Goal: Task Accomplishment & Management: Complete application form

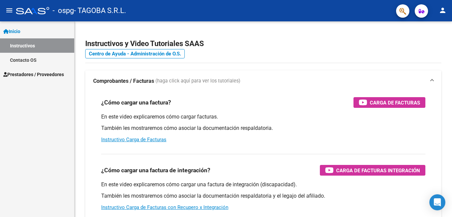
click at [33, 71] on span "Prestadores / Proveedores" at bounding box center [33, 74] width 61 height 7
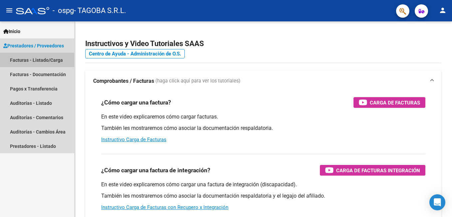
click at [37, 59] on link "Facturas - Listado/Carga" at bounding box center [37, 60] width 74 height 14
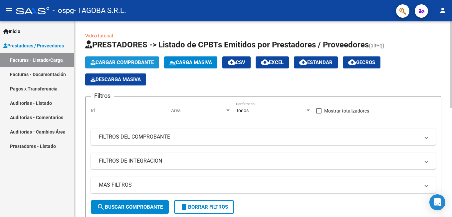
click at [114, 60] on span "Cargar Comprobante" at bounding box center [122, 62] width 63 height 6
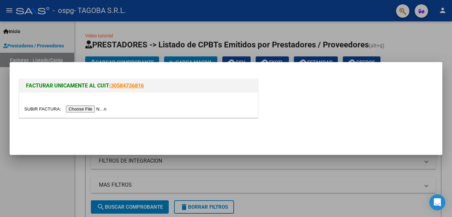
click at [84, 109] on input "file" at bounding box center [66, 108] width 84 height 7
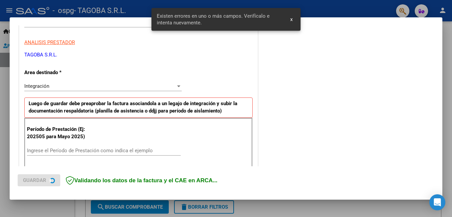
scroll to position [149, 0]
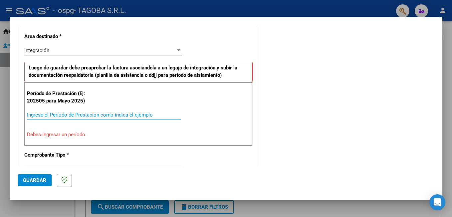
click at [70, 115] on input "Ingrese el Período de Prestación como indica el ejemplo" at bounding box center [104, 115] width 154 height 6
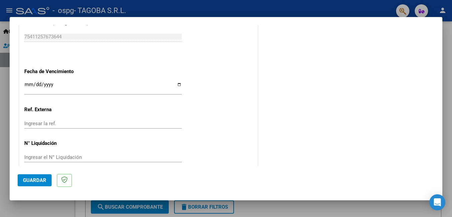
scroll to position [445, 0]
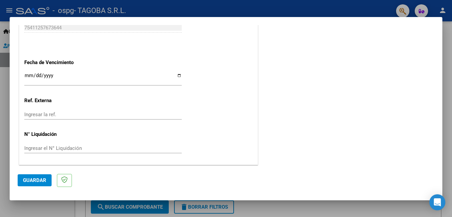
type input "202509"
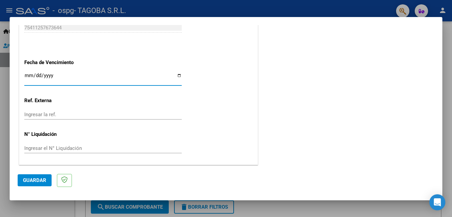
click at [177, 76] on input "Ingresar la fecha" at bounding box center [103, 78] width 158 height 11
type input "[DATE]"
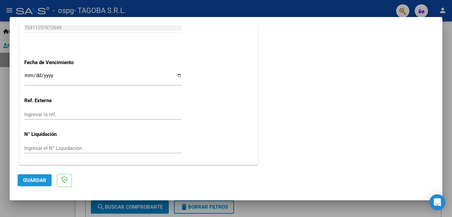
click at [39, 179] on span "Guardar" at bounding box center [34, 180] width 23 height 6
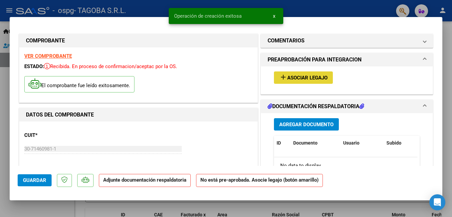
click at [289, 80] on span "Asociar Legajo" at bounding box center [307, 78] width 40 height 6
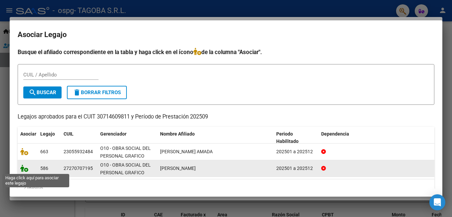
click at [23, 168] on icon at bounding box center [24, 167] width 8 height 7
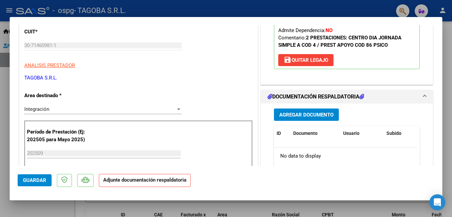
scroll to position [133, 0]
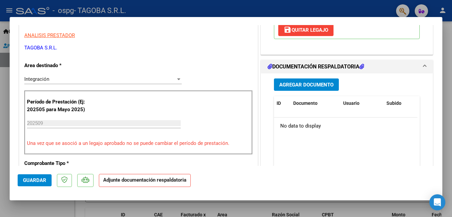
click at [303, 87] on span "Agregar Documento" at bounding box center [306, 85] width 54 height 6
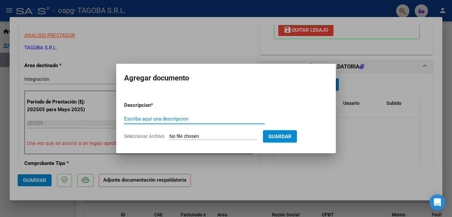
click at [212, 118] on input "Escriba aquí una descripcion" at bounding box center [194, 119] width 141 height 6
type input "planilla de asistencia"
click at [229, 134] on input "Seleccionar Archivo" at bounding box center [214, 136] width 88 height 6
type input "C:\fakepath\PLAN SILVA [DATE].bmp"
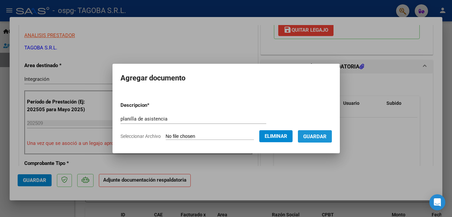
click at [317, 133] on button "Guardar" at bounding box center [315, 136] width 34 height 12
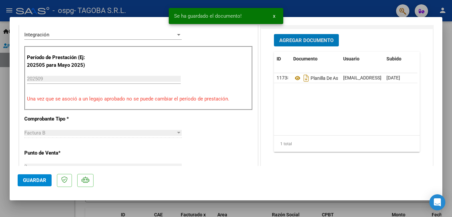
scroll to position [167, 0]
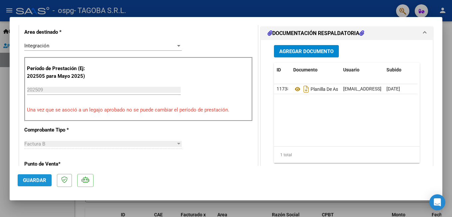
click at [36, 181] on span "Guardar" at bounding box center [34, 180] width 23 height 6
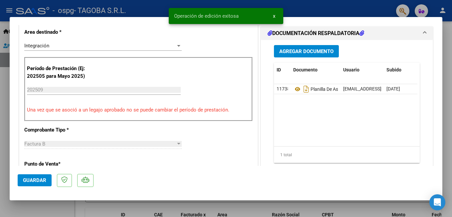
click at [451, 51] on div at bounding box center [226, 108] width 452 height 217
type input "$ 0,00"
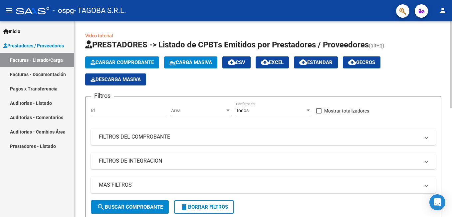
click at [130, 62] on span "Cargar Comprobante" at bounding box center [122, 62] width 63 height 6
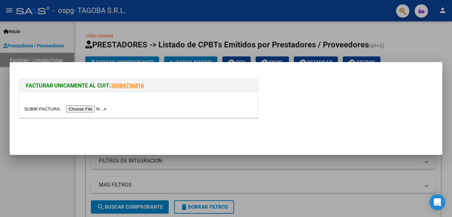
click at [88, 108] on input "file" at bounding box center [66, 108] width 84 height 7
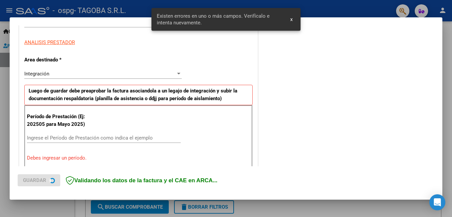
scroll to position [149, 0]
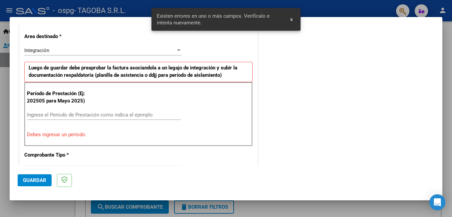
click at [43, 115] on input "Ingrese el Período de Prestación como indica el ejemplo" at bounding box center [104, 115] width 154 height 6
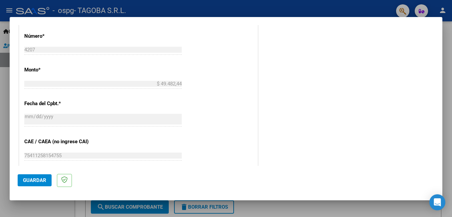
scroll to position [382, 0]
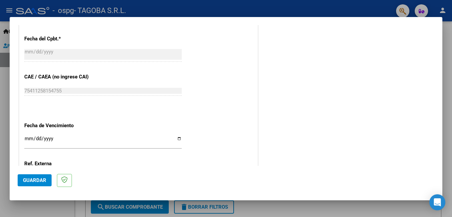
type input "202509"
click at [177, 140] on input "Ingresar la fecha" at bounding box center [103, 141] width 158 height 11
type input "[DATE]"
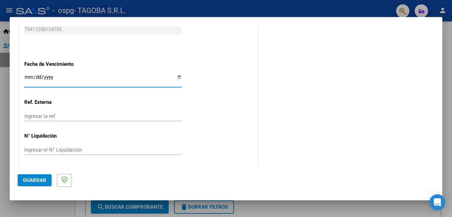
scroll to position [445, 0]
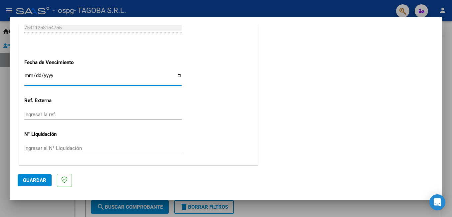
click at [32, 177] on button "Guardar" at bounding box center [35, 180] width 34 height 12
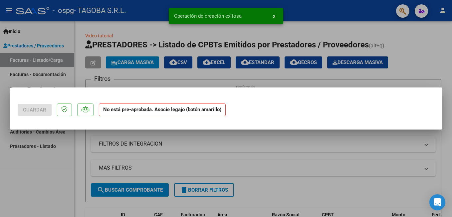
scroll to position [0, 0]
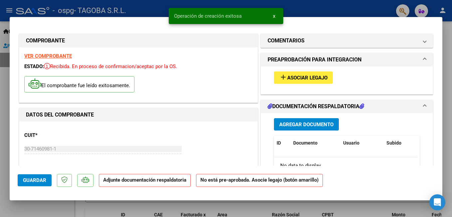
click at [302, 77] on span "Asociar Legajo" at bounding box center [307, 78] width 40 height 6
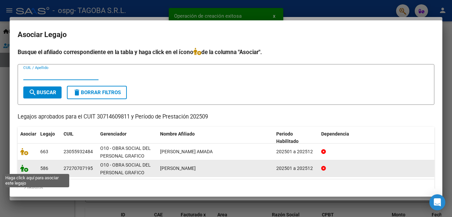
click at [23, 168] on icon at bounding box center [24, 167] width 8 height 7
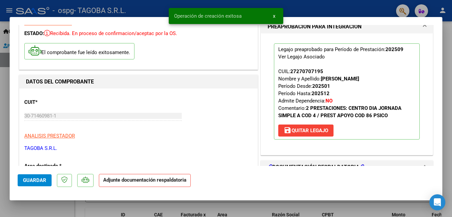
scroll to position [167, 0]
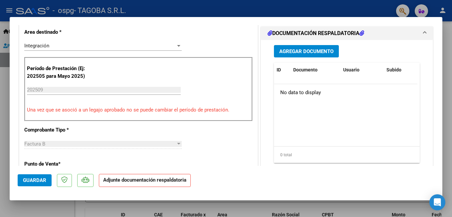
click at [307, 53] on span "Agregar Documento" at bounding box center [306, 51] width 54 height 6
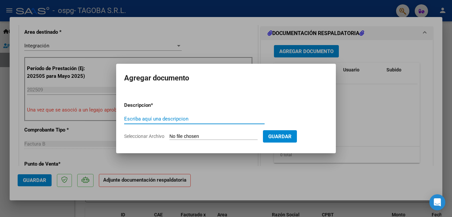
click at [195, 120] on input "Escriba aquí una descripcion" at bounding box center [194, 119] width 141 height 6
type input "planilla de asistencia"
click at [197, 135] on input "Seleccionar Archivo" at bounding box center [214, 136] width 88 height 6
type input "C:\fakepath\PLAN SILVA PSICO [DATE].bmp"
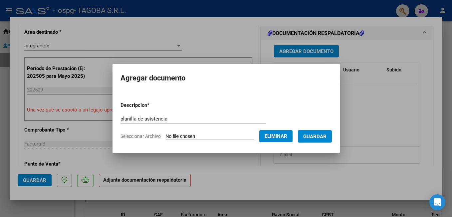
click at [327, 133] on span "Guardar" at bounding box center [314, 136] width 23 height 6
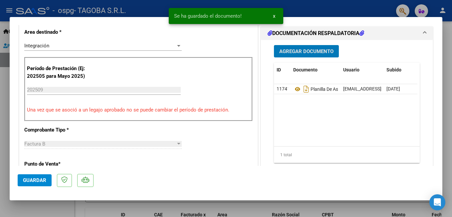
click at [33, 178] on span "Guardar" at bounding box center [34, 180] width 23 height 6
click at [444, 42] on div at bounding box center [226, 108] width 452 height 217
type input "$ 0,00"
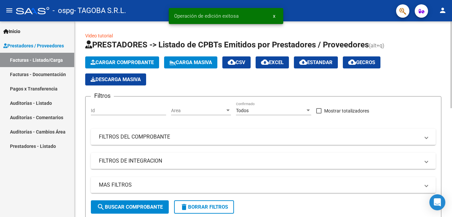
click at [118, 57] on button "Cargar Comprobante" at bounding box center [122, 62] width 74 height 12
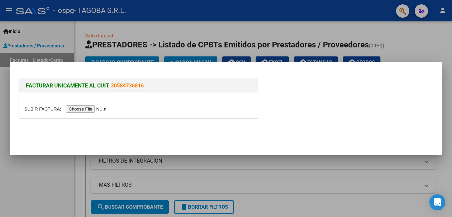
click at [78, 109] on input "file" at bounding box center [66, 108] width 84 height 7
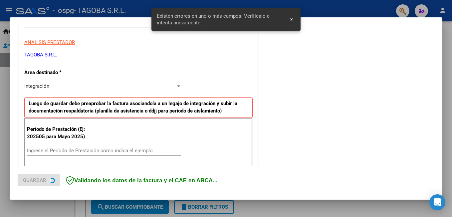
scroll to position [149, 0]
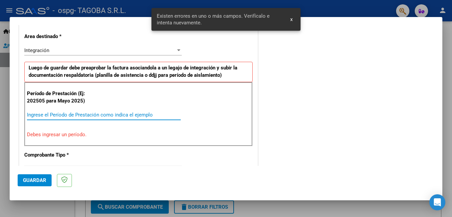
click at [82, 115] on input "Ingrese el Período de Prestación como indica el ejemplo" at bounding box center [104, 115] width 154 height 6
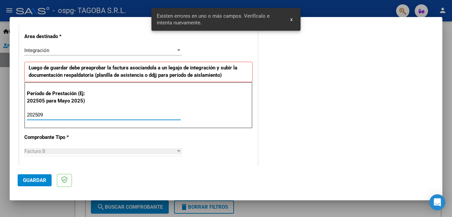
type input "202509"
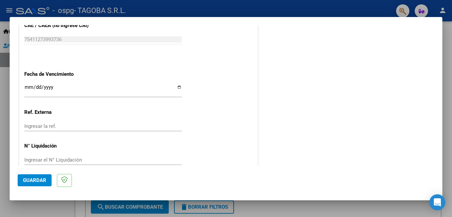
scroll to position [445, 0]
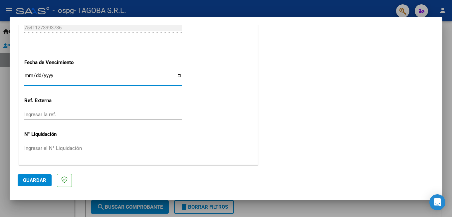
click at [176, 76] on input "Ingresar la fecha" at bounding box center [103, 78] width 158 height 11
type input "[DATE]"
click at [41, 184] on button "Guardar" at bounding box center [35, 180] width 34 height 12
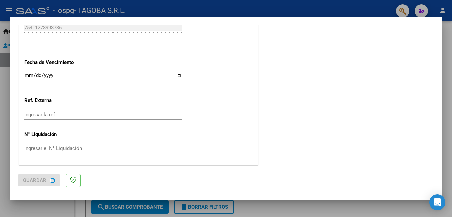
scroll to position [0, 0]
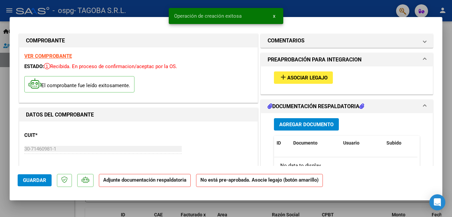
click at [304, 77] on span "Asociar Legajo" at bounding box center [307, 78] width 40 height 6
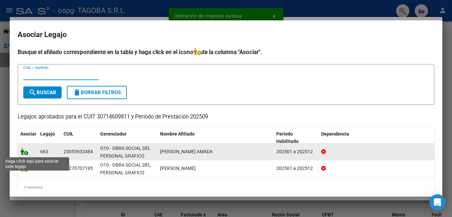
click at [23, 151] on icon at bounding box center [24, 151] width 8 height 7
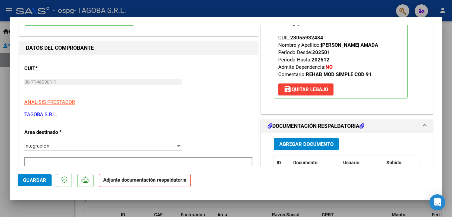
scroll to position [133, 0]
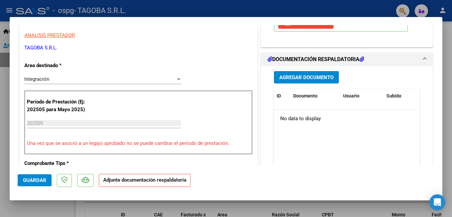
click at [305, 73] on button "Agregar Documento" at bounding box center [306, 77] width 65 height 12
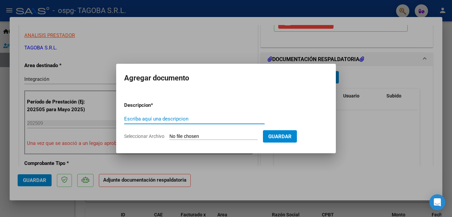
click at [205, 118] on input "Escriba aquí una descripcion" at bounding box center [194, 119] width 141 height 6
type input "planilla de asistencia"
click at [226, 136] on input "Seleccionar Archivo" at bounding box center [214, 136] width 88 height 6
type input "C:\fakepath\PLAN ROMERO MILKA [DATE].bmp"
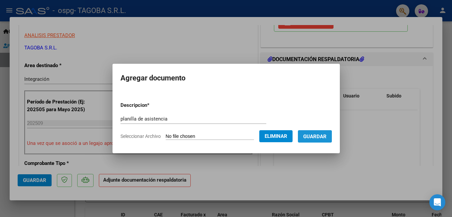
click at [322, 138] on span "Guardar" at bounding box center [314, 136] width 23 height 6
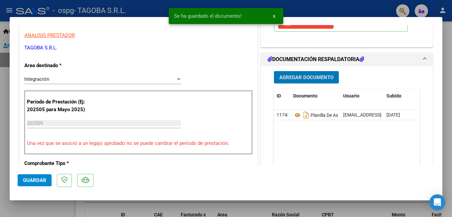
drag, startPoint x: 26, startPoint y: 181, endPoint x: 29, endPoint y: 178, distance: 3.8
click at [28, 179] on span "Guardar" at bounding box center [34, 180] width 23 height 6
click at [449, 173] on div at bounding box center [226, 108] width 452 height 217
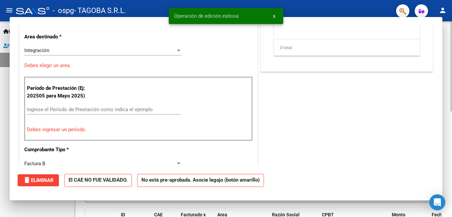
scroll to position [0, 0]
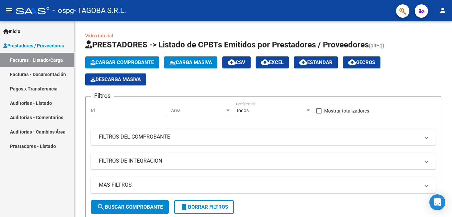
click at [44, 89] on link "Pagos x Transferencia" at bounding box center [37, 88] width 74 height 14
